Goal: Task Accomplishment & Management: Use online tool/utility

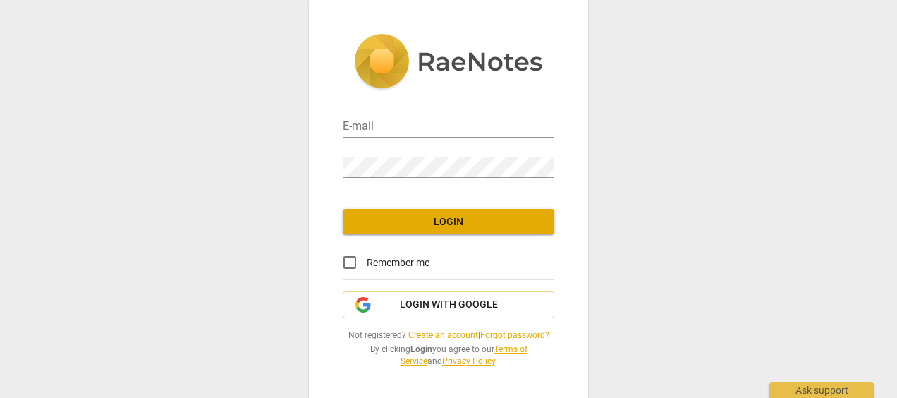
type input "[PERSON_NAME][EMAIL_ADDRESS][DOMAIN_NAME]"
click at [461, 226] on span "Login" at bounding box center [448, 222] width 189 height 14
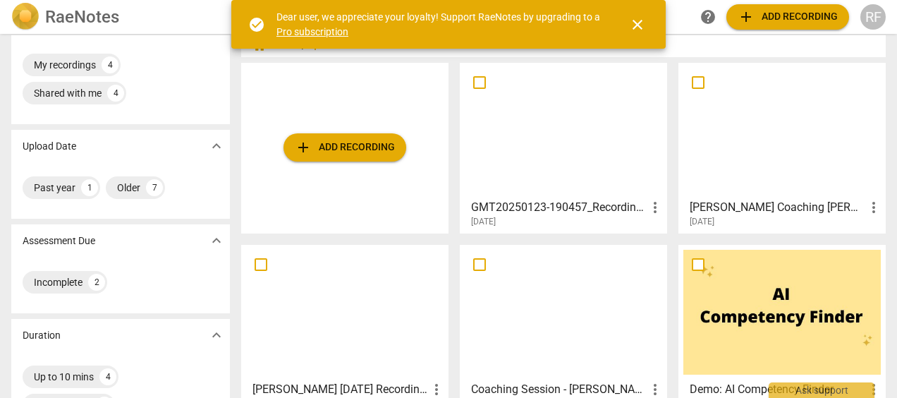
scroll to position [32, 0]
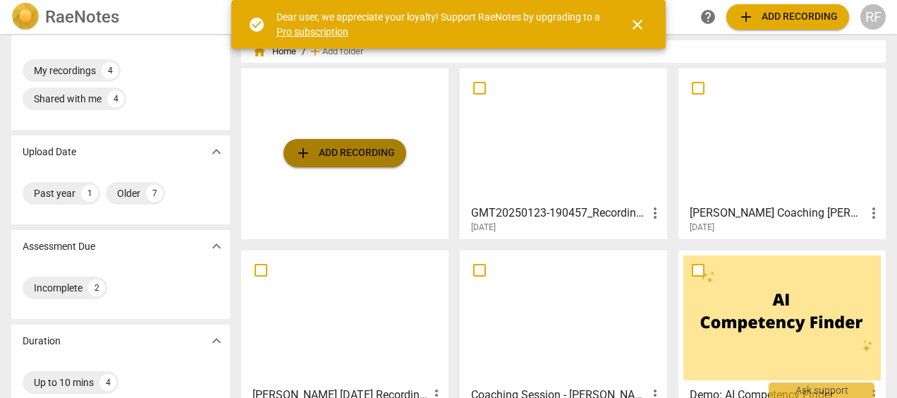
click at [341, 152] on span "add Add recording" at bounding box center [345, 153] width 100 height 17
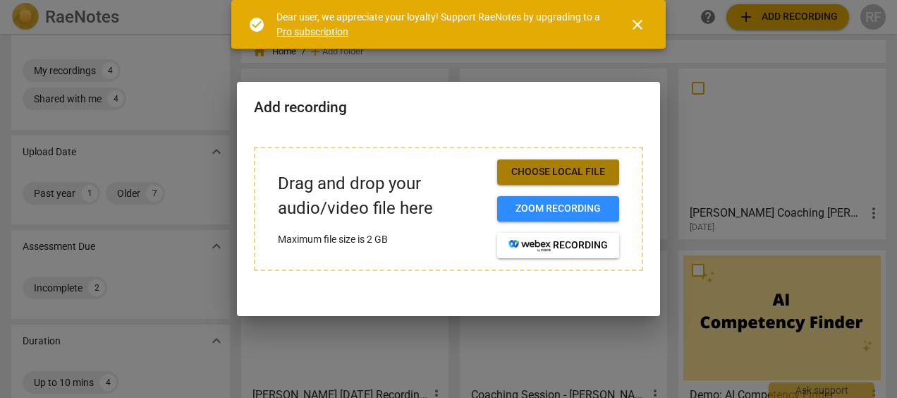
click at [573, 172] on span "Choose local file" at bounding box center [558, 172] width 99 height 14
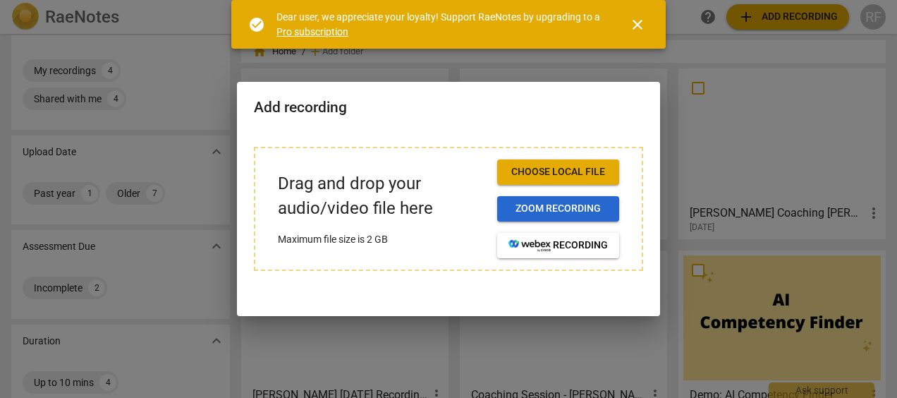
click at [541, 206] on span "Zoom recording" at bounding box center [558, 209] width 99 height 14
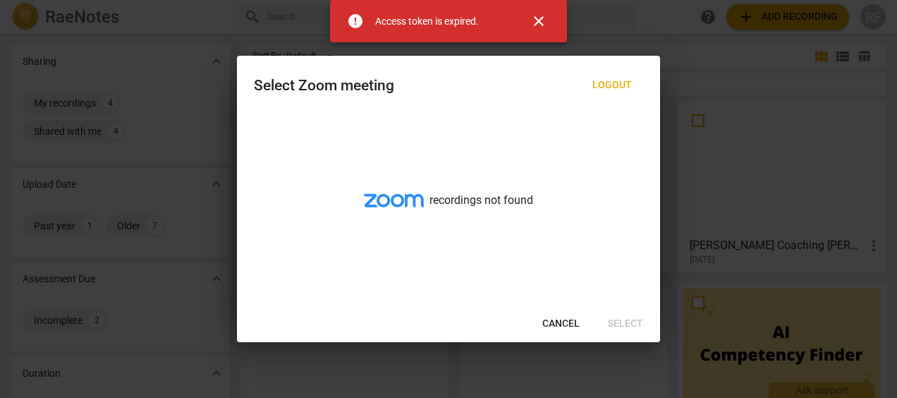
click at [536, 16] on span "close" at bounding box center [538, 21] width 17 height 17
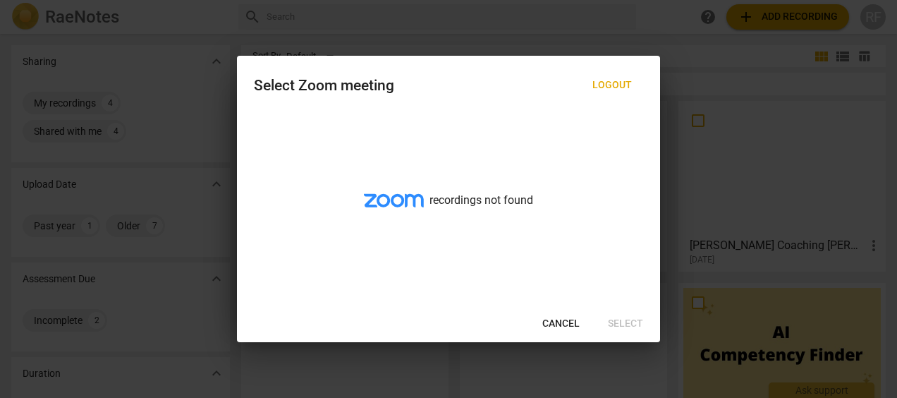
click at [157, 98] on div at bounding box center [448, 199] width 897 height 398
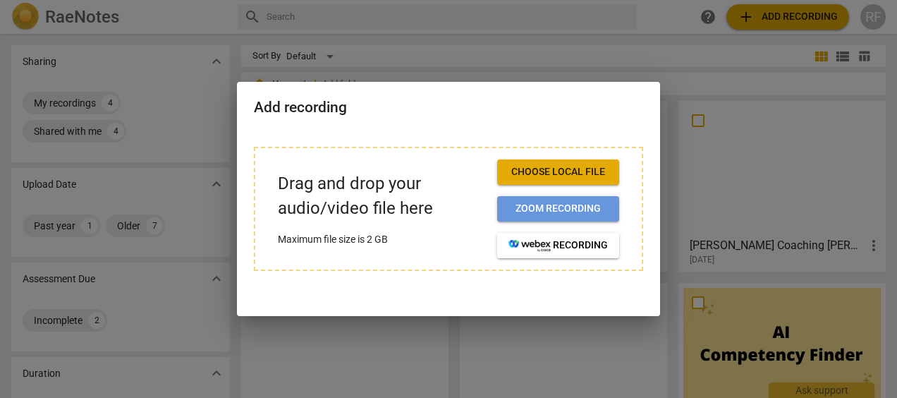
click at [567, 206] on span "Zoom recording" at bounding box center [558, 209] width 99 height 14
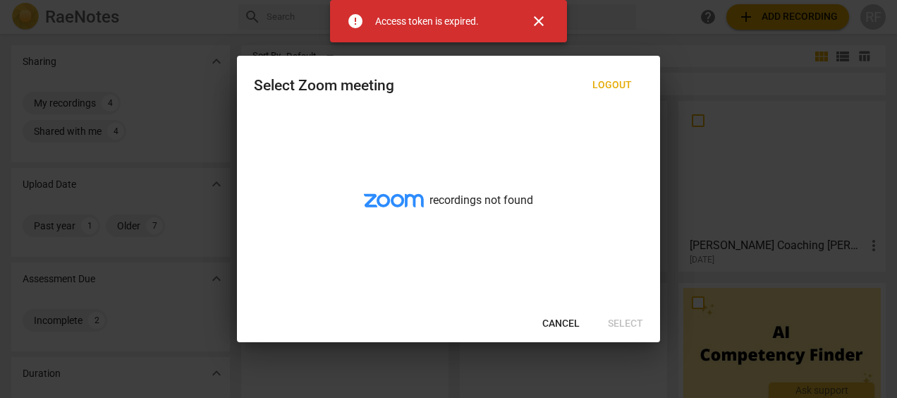
click at [542, 18] on span "close" at bounding box center [538, 21] width 17 height 17
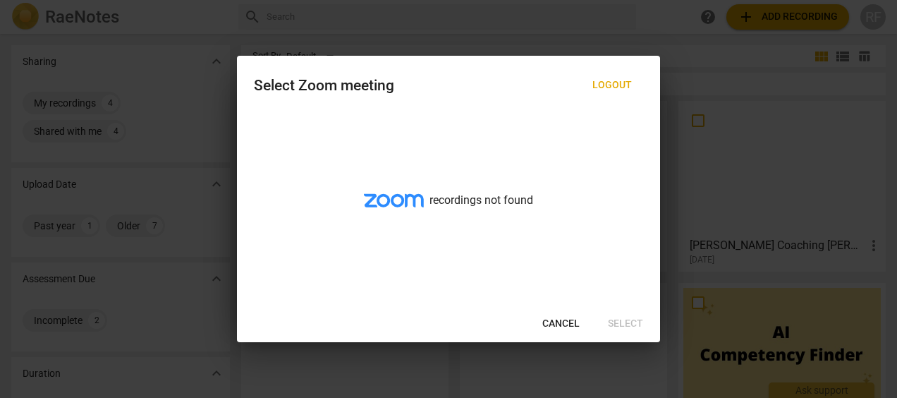
click at [555, 321] on span "Cancel" at bounding box center [560, 324] width 37 height 14
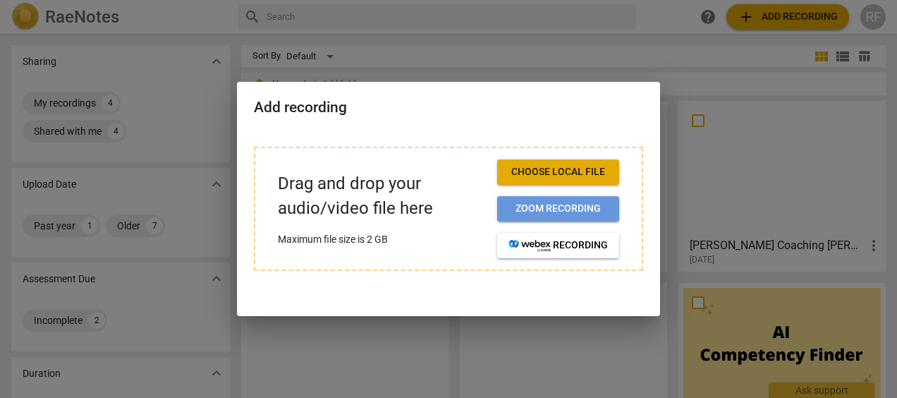
click at [533, 209] on span "Zoom recording" at bounding box center [558, 209] width 99 height 14
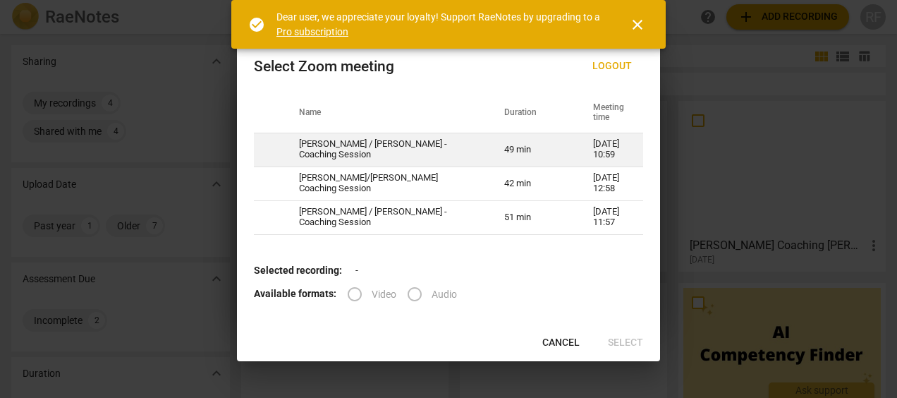
click at [337, 143] on td "Susan / Renee - Coaching Session" at bounding box center [384, 150] width 205 height 34
radio input "true"
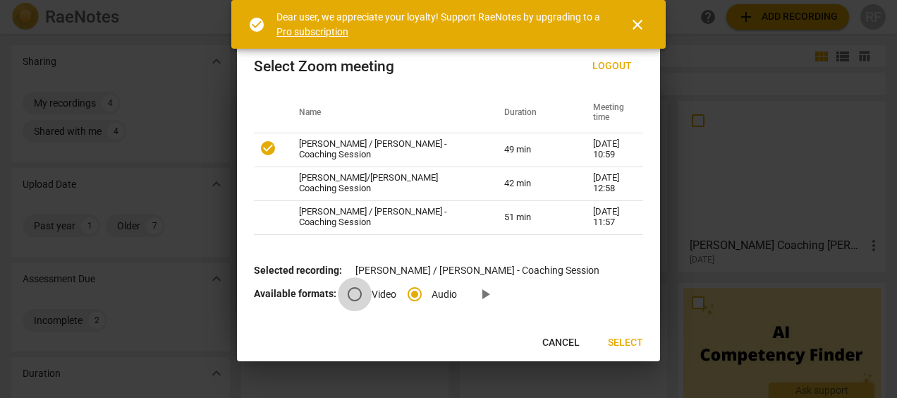
click at [352, 288] on input "Video" at bounding box center [355, 294] width 34 height 34
radio input "true"
click at [409, 290] on input "Audio" at bounding box center [415, 294] width 34 height 34
radio input "true"
click at [353, 288] on input "Video" at bounding box center [355, 294] width 34 height 34
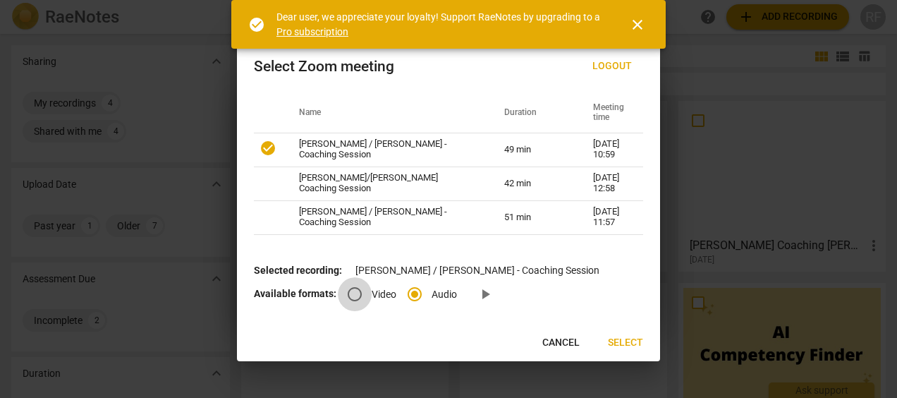
radio input "true"
click at [489, 295] on span "play_arrow" at bounding box center [485, 294] width 17 height 17
click at [631, 340] on span "Select" at bounding box center [625, 343] width 35 height 14
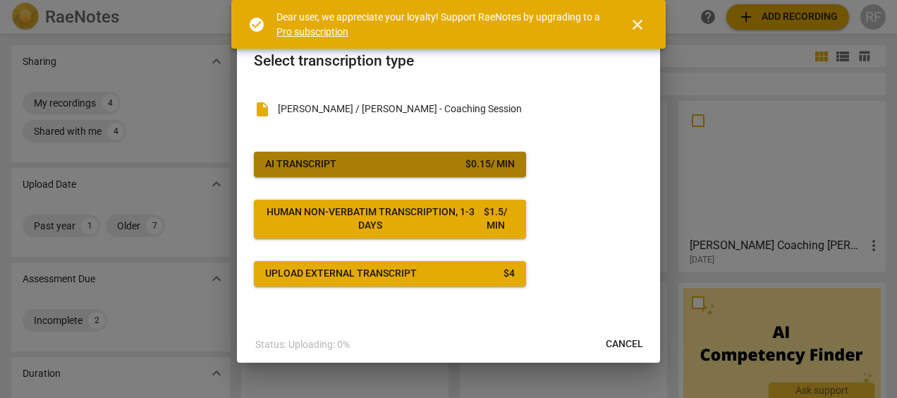
click at [288, 166] on div "AI Transcript" at bounding box center [300, 164] width 71 height 14
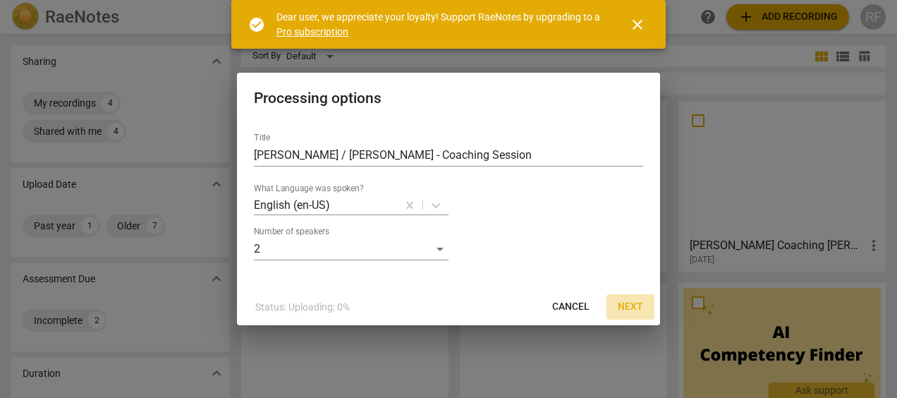
click at [626, 308] on span "Next" at bounding box center [630, 307] width 25 height 14
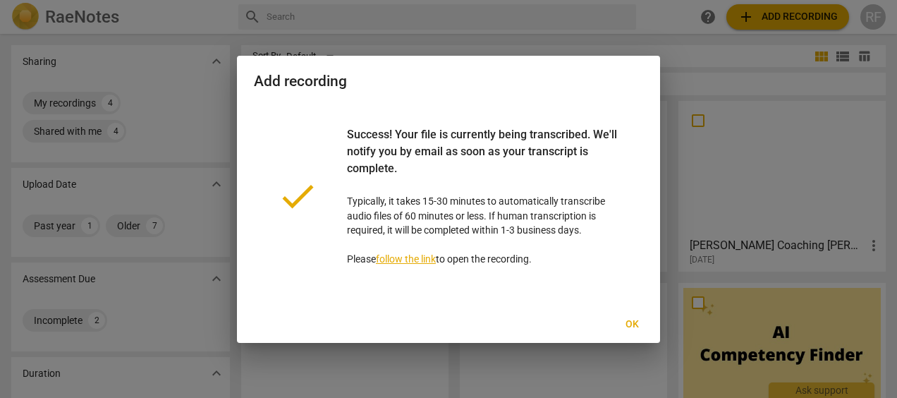
click at [638, 322] on span "Ok" at bounding box center [632, 324] width 23 height 14
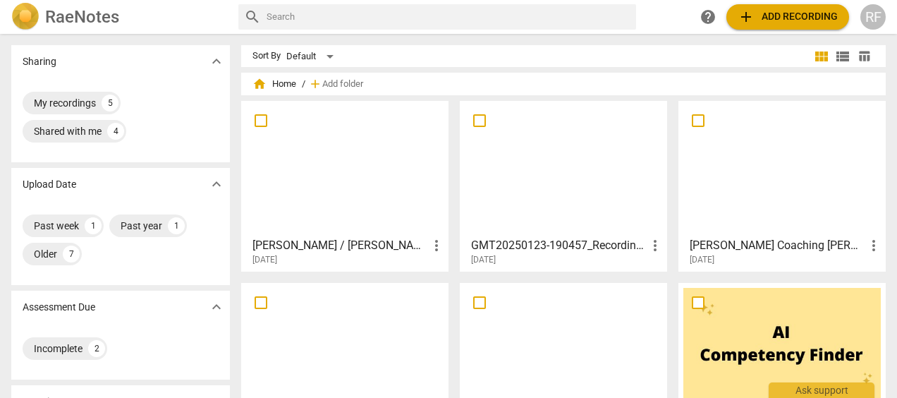
click at [692, 302] on input "checkbox" at bounding box center [698, 302] width 30 height 17
checkbox input "false"
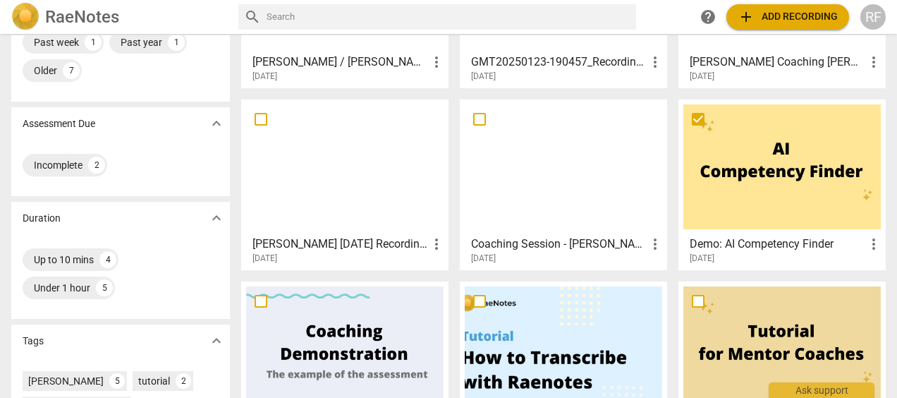
scroll to position [182, 0]
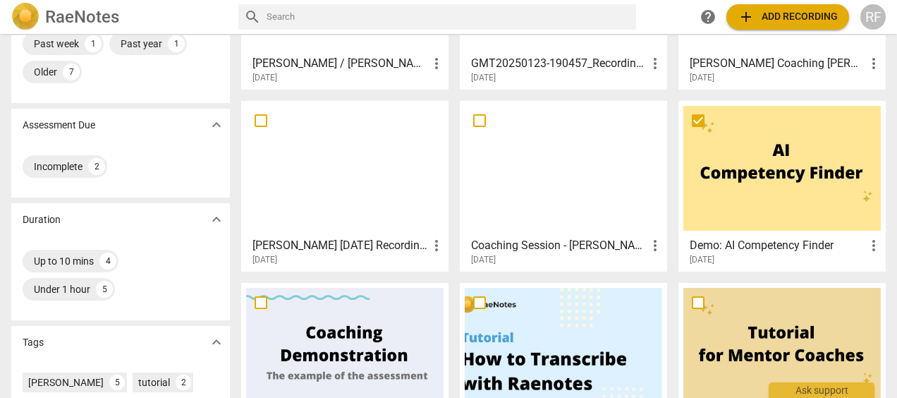
click at [702, 125] on input "checkbox" at bounding box center [698, 120] width 30 height 17
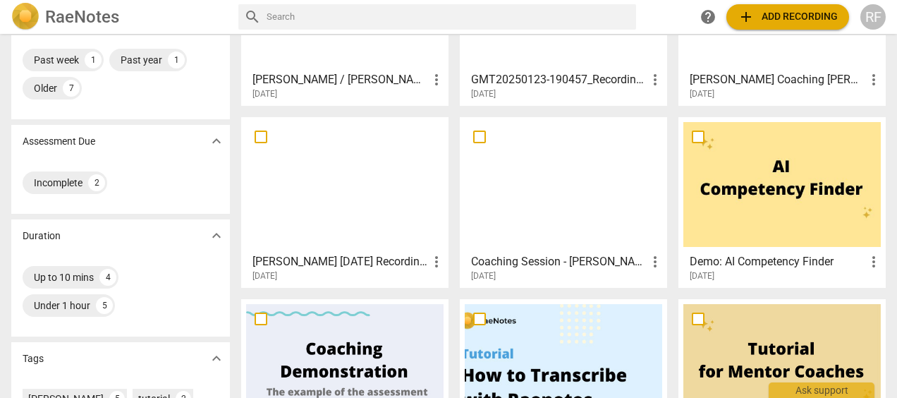
scroll to position [0, 0]
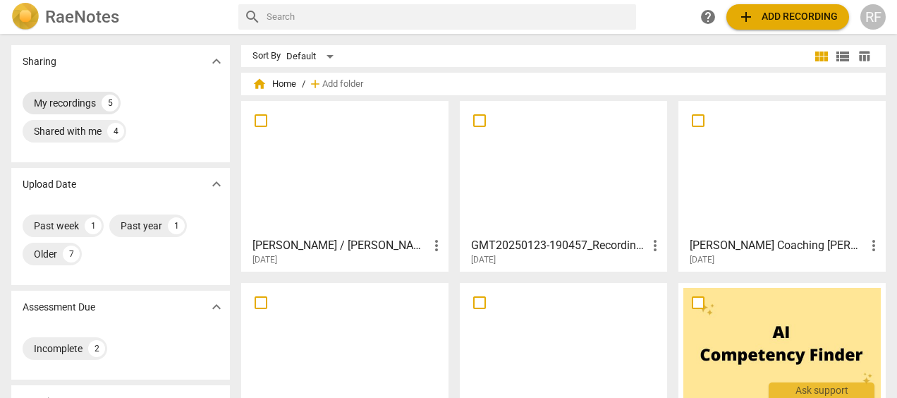
click at [66, 100] on div "My recordings" at bounding box center [65, 103] width 62 height 14
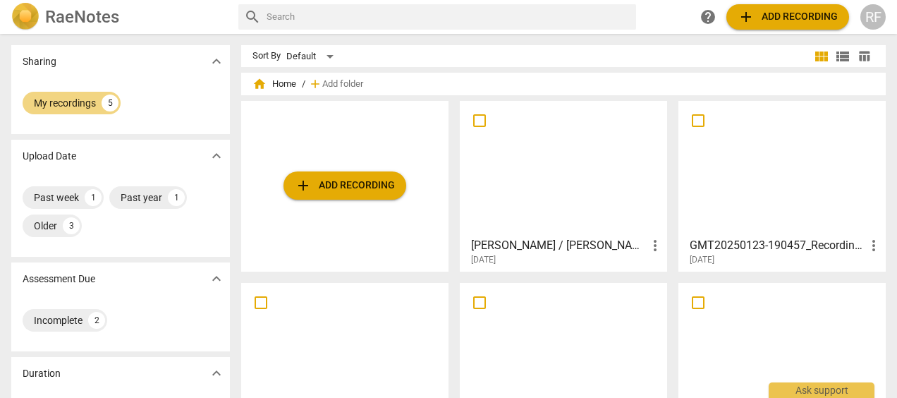
click at [594, 243] on h3 "Susan / Renee - Coaching Session" at bounding box center [559, 245] width 176 height 17
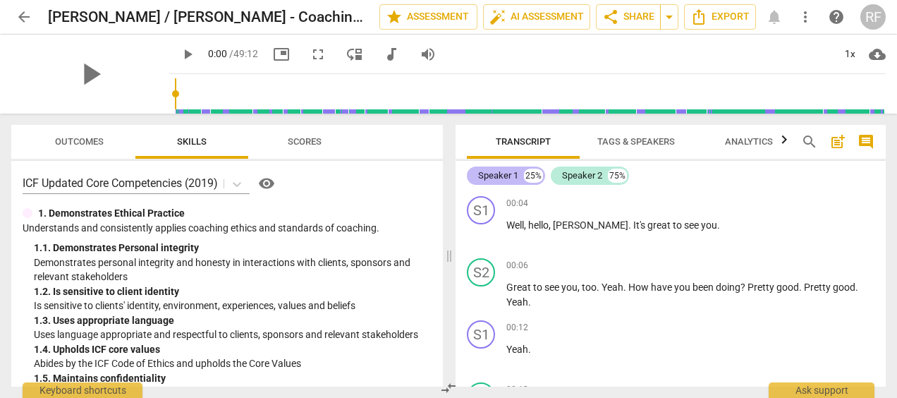
drag, startPoint x: 495, startPoint y: 170, endPoint x: 480, endPoint y: 173, distance: 15.1
click at [480, 173] on div "Speaker 1" at bounding box center [498, 176] width 40 height 14
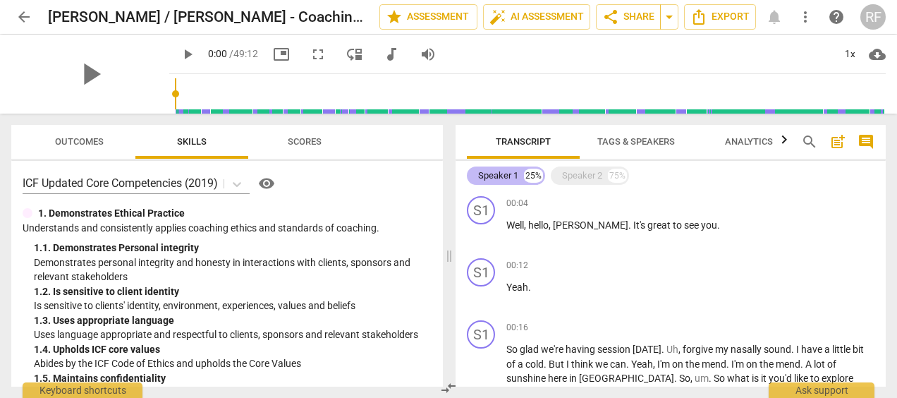
click at [480, 173] on div "Speaker 1" at bounding box center [498, 176] width 40 height 14
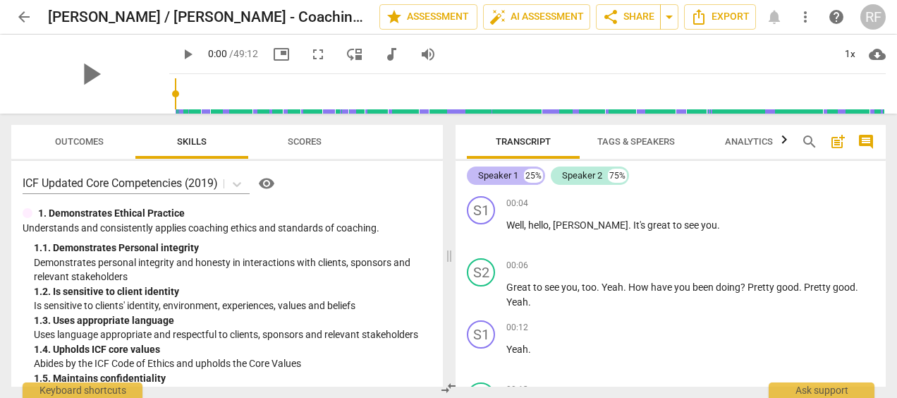
click at [480, 173] on div "Speaker 1" at bounding box center [498, 176] width 40 height 14
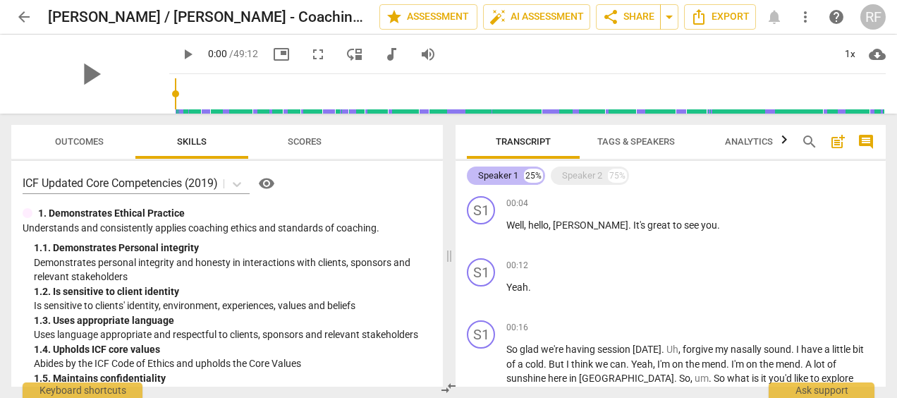
drag, startPoint x: 504, startPoint y: 174, endPoint x: 485, endPoint y: 175, distance: 19.1
click at [485, 175] on div "Speaker 1" at bounding box center [498, 176] width 40 height 14
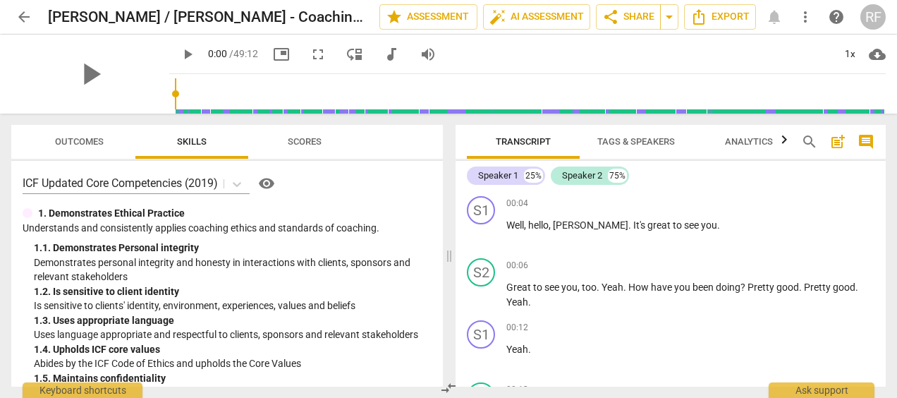
click at [622, 137] on span "Tags & Speakers" at bounding box center [636, 141] width 78 height 11
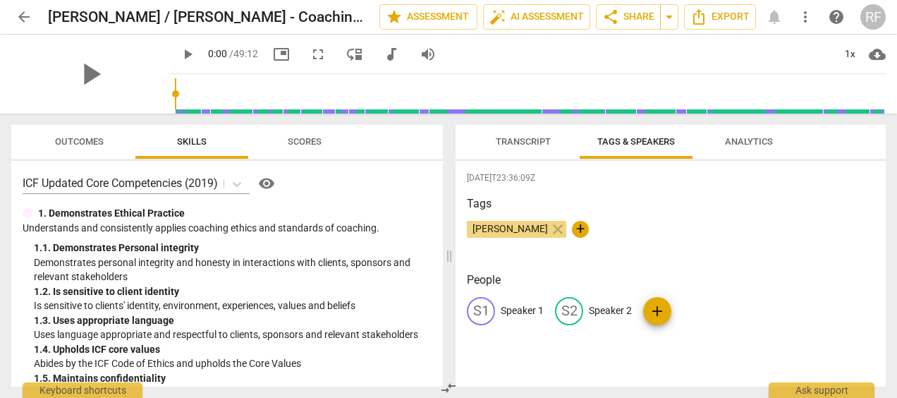
click at [509, 306] on p "Speaker 1" at bounding box center [522, 310] width 43 height 15
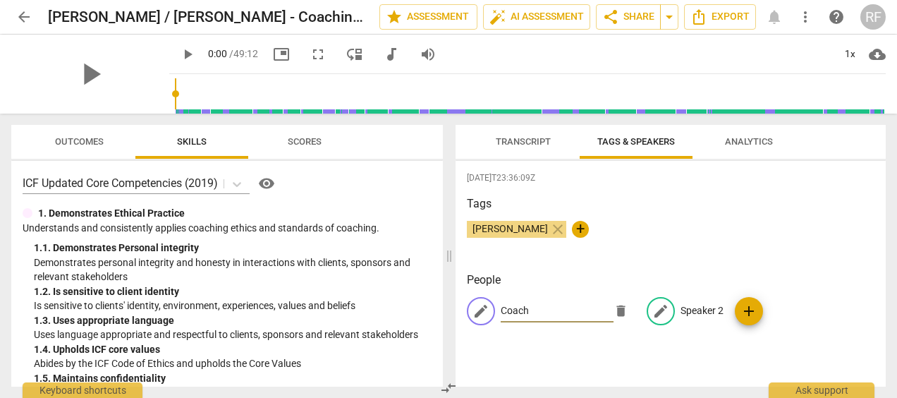
type input "Coach"
click at [697, 308] on p "Speaker 2" at bounding box center [702, 310] width 43 height 15
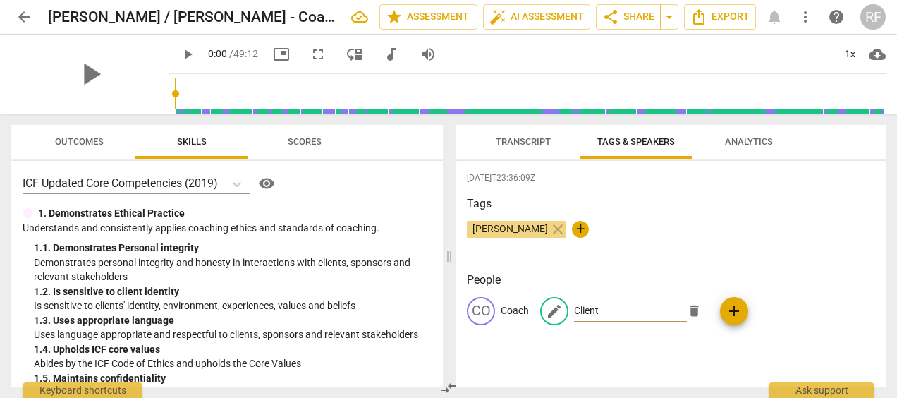
type input "Client"
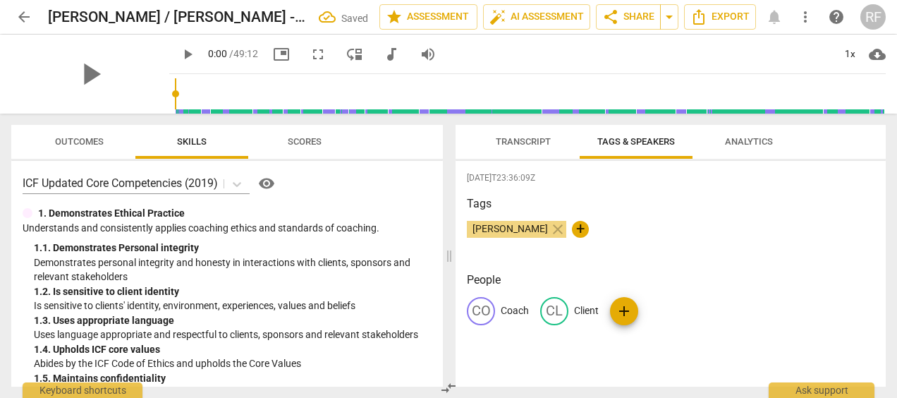
click at [735, 307] on div "CO Coach CL Client add" at bounding box center [671, 316] width 408 height 39
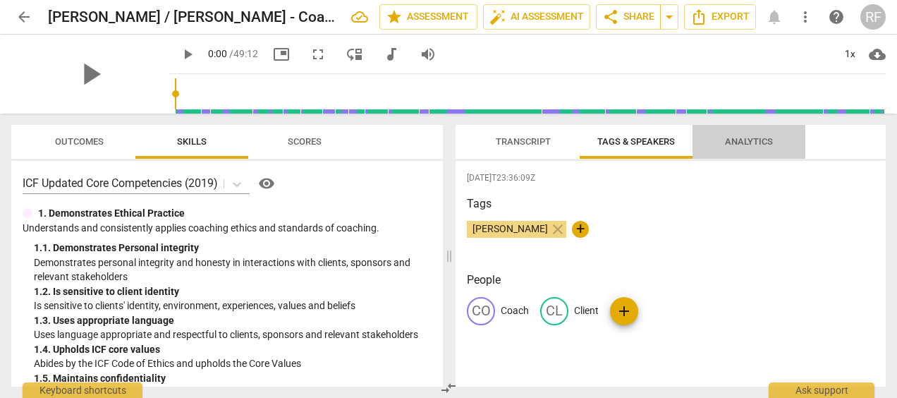
click at [755, 142] on span "Analytics" at bounding box center [749, 141] width 48 height 11
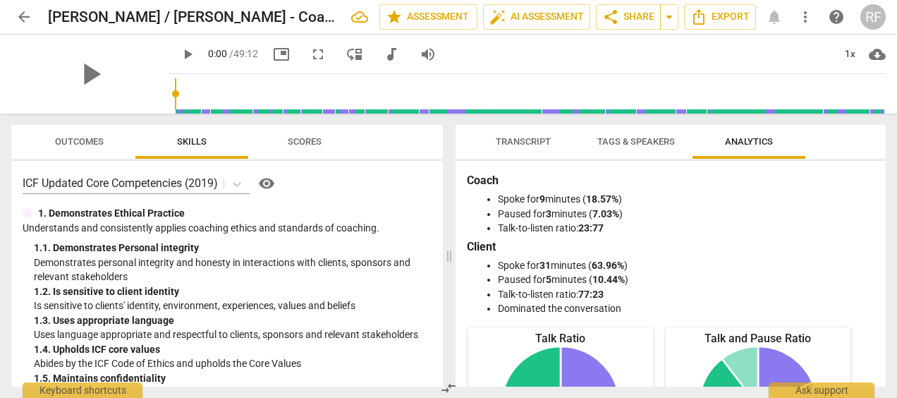
click at [523, 140] on span "Transcript" at bounding box center [523, 141] width 55 height 11
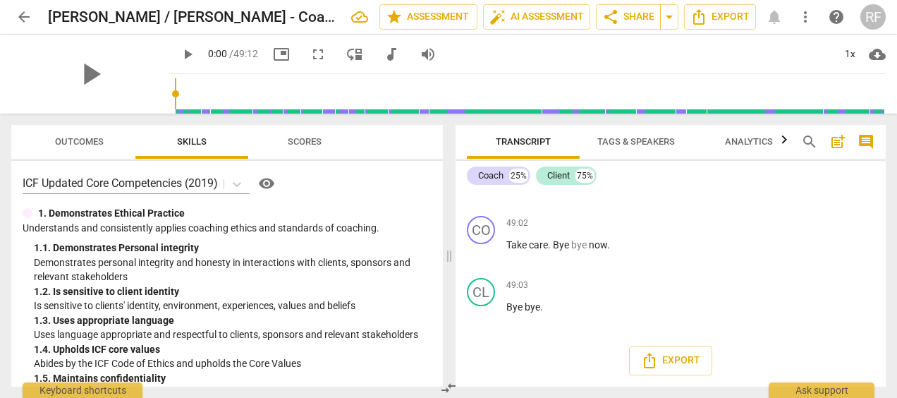
scroll to position [10432, 0]
click at [677, 362] on span "Export" at bounding box center [670, 360] width 59 height 17
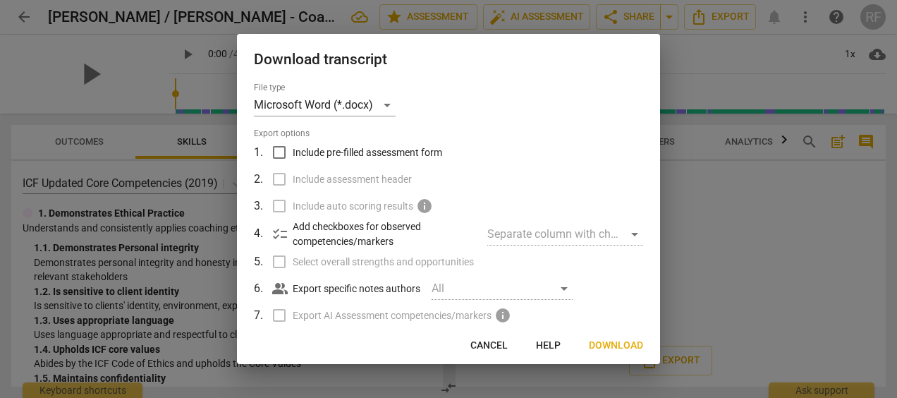
click at [274, 150] on input "Include pre-filled assessment form" at bounding box center [279, 152] width 27 height 27
checkbox input "true"
click at [627, 344] on span "Download" at bounding box center [616, 346] width 54 height 14
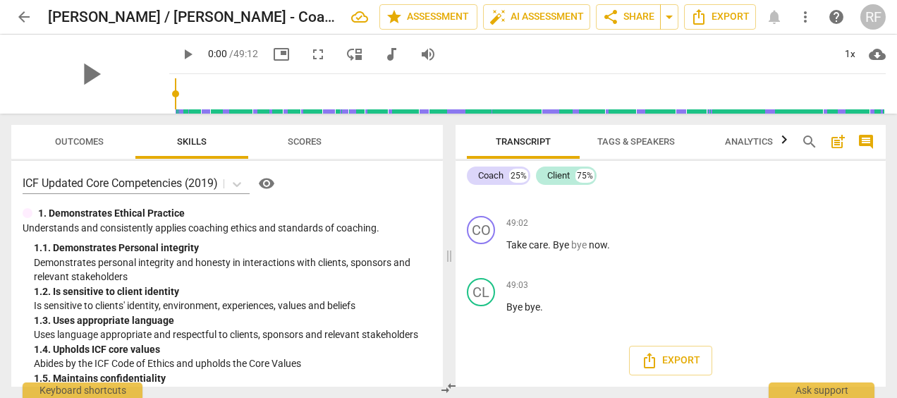
click at [315, 144] on span "Scores" at bounding box center [305, 141] width 34 height 11
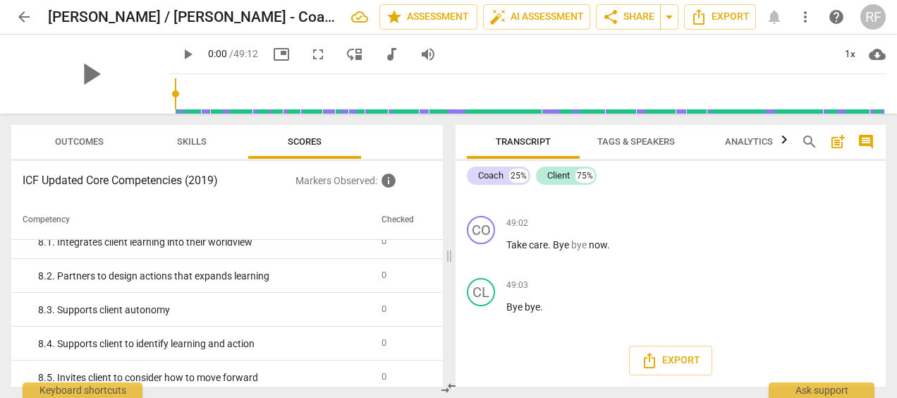
scroll to position [2257, 0]
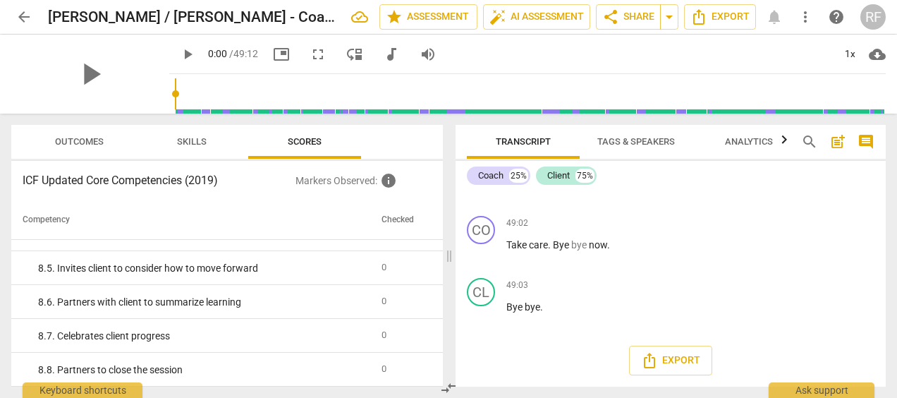
click at [85, 142] on span "Outcomes" at bounding box center [79, 141] width 49 height 11
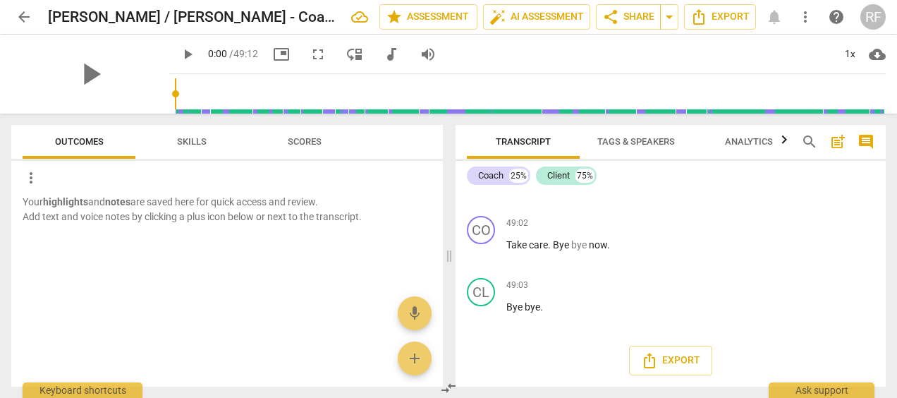
click at [316, 147] on span "Scores" at bounding box center [305, 141] width 34 height 11
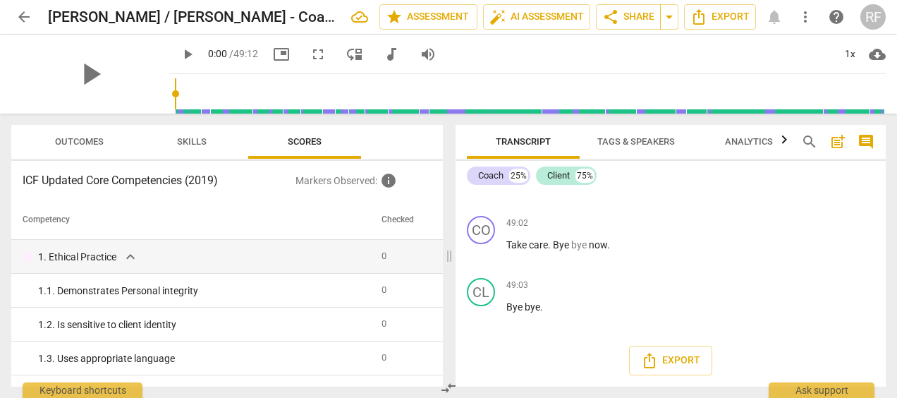
click at [750, 147] on span "Analytics" at bounding box center [749, 141] width 48 height 11
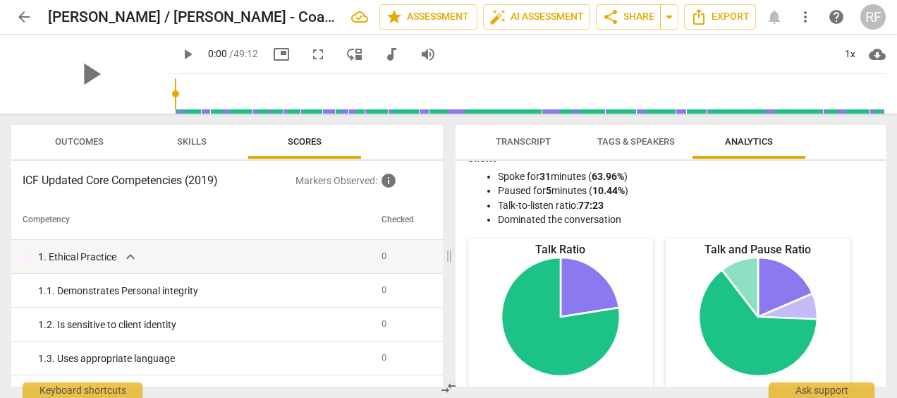
scroll to position [0, 0]
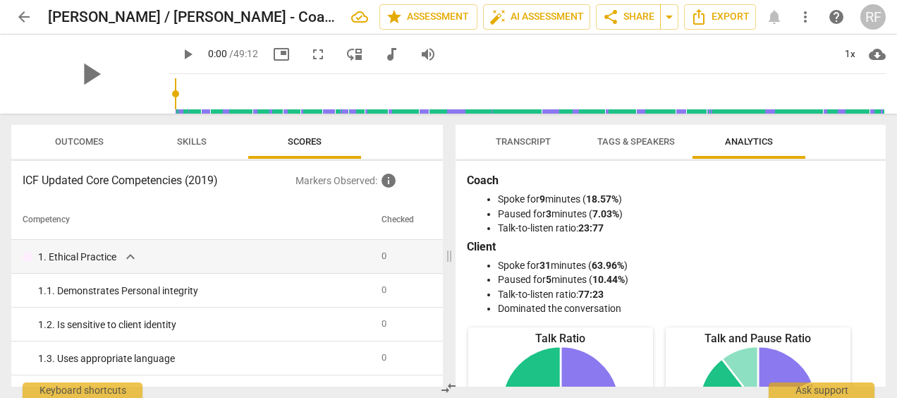
click at [643, 147] on span "Tags & Speakers" at bounding box center [636, 141] width 78 height 11
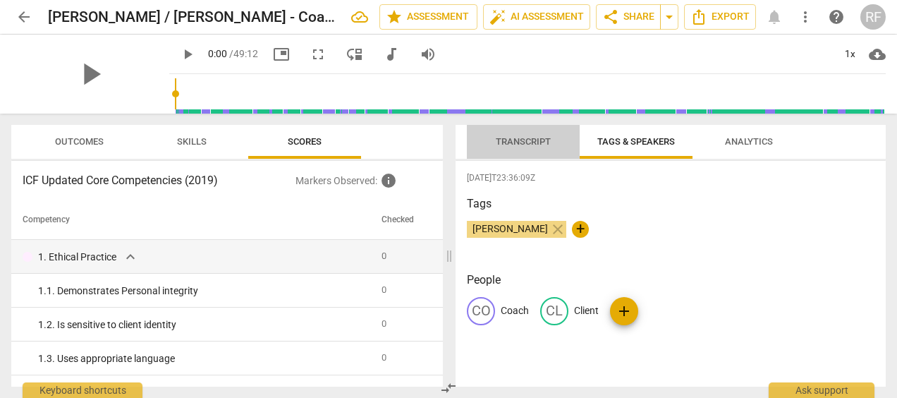
click at [533, 145] on span "Transcript" at bounding box center [523, 141] width 55 height 11
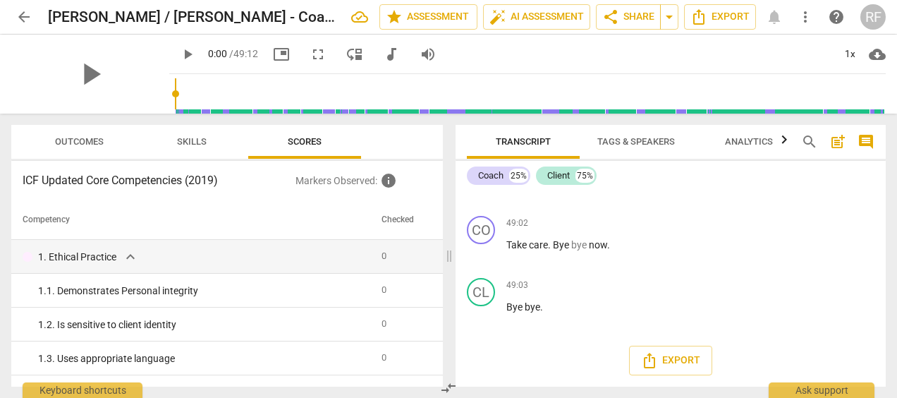
click at [203, 144] on span "Skills" at bounding box center [192, 141] width 30 height 11
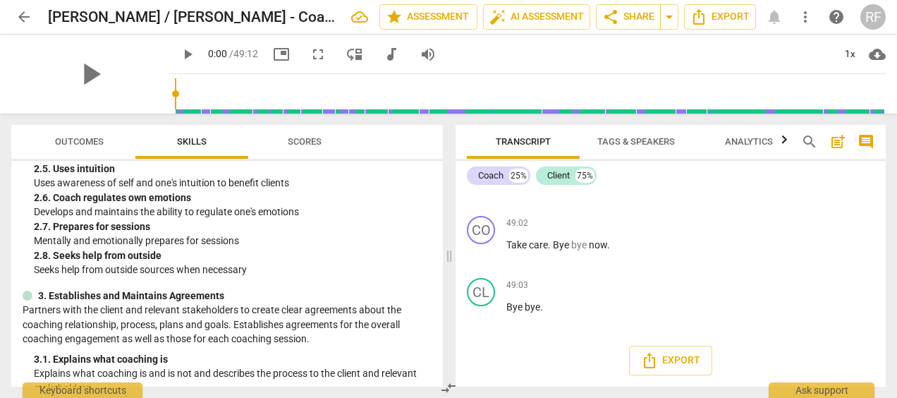
scroll to position [489, 0]
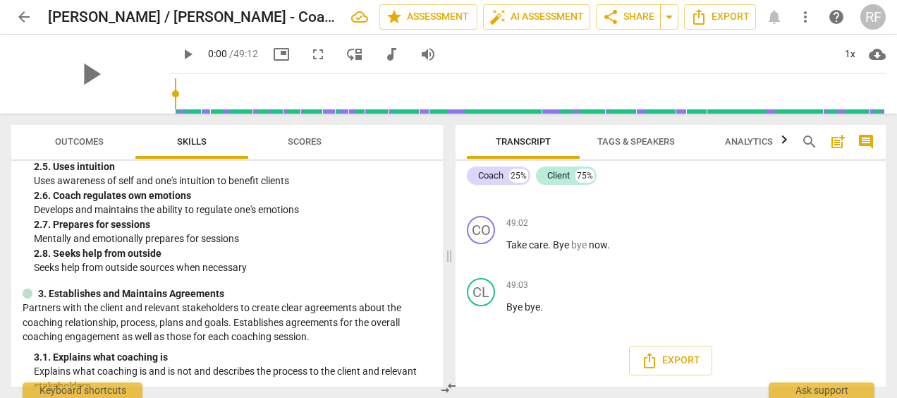
click at [82, 149] on span "Outcomes" at bounding box center [79, 142] width 83 height 19
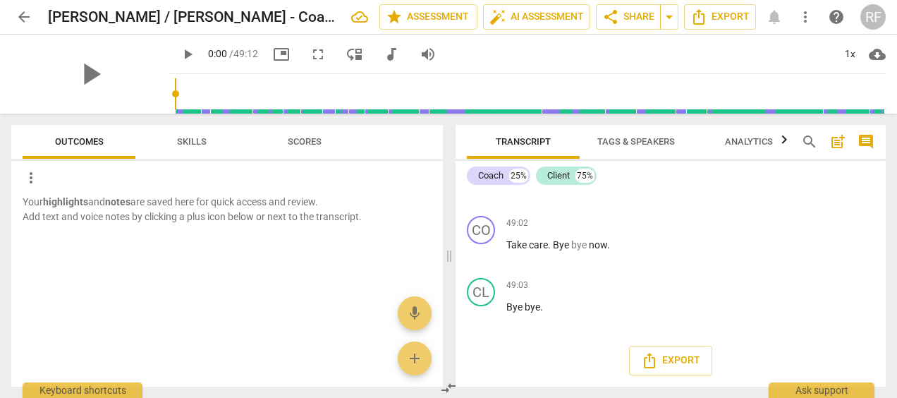
click at [32, 181] on span "more_vert" at bounding box center [31, 177] width 17 height 17
click at [102, 298] on div at bounding box center [448, 199] width 897 height 398
